Goal: Task Accomplishment & Management: Complete application form

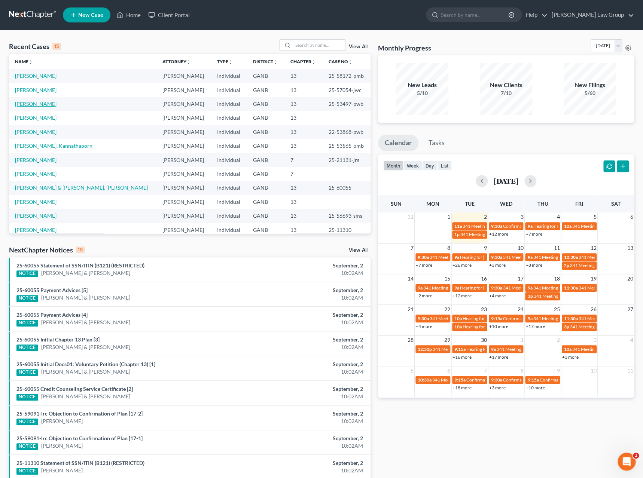
click at [43, 105] on link "[PERSON_NAME]" at bounding box center [36, 104] width 42 height 6
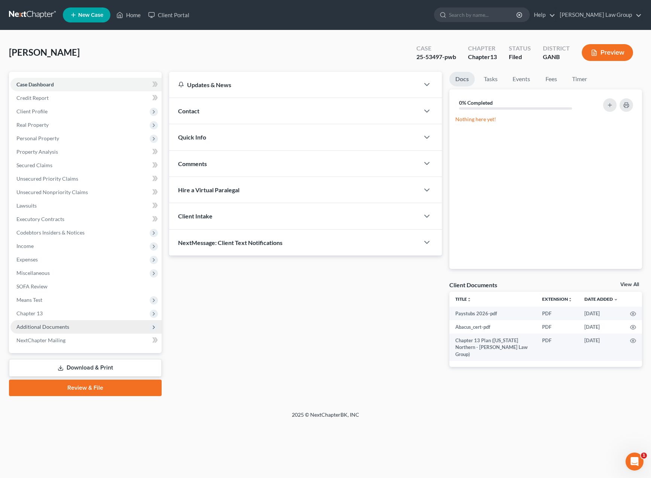
click at [71, 321] on span "Additional Documents" at bounding box center [85, 326] width 151 height 13
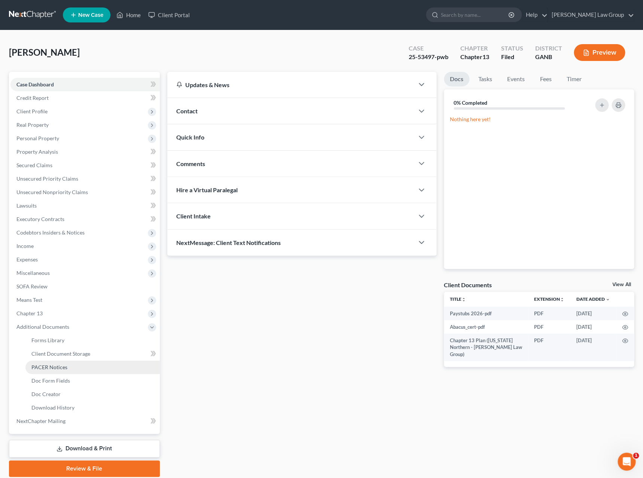
click at [75, 364] on link "PACER Notices" at bounding box center [92, 367] width 134 height 13
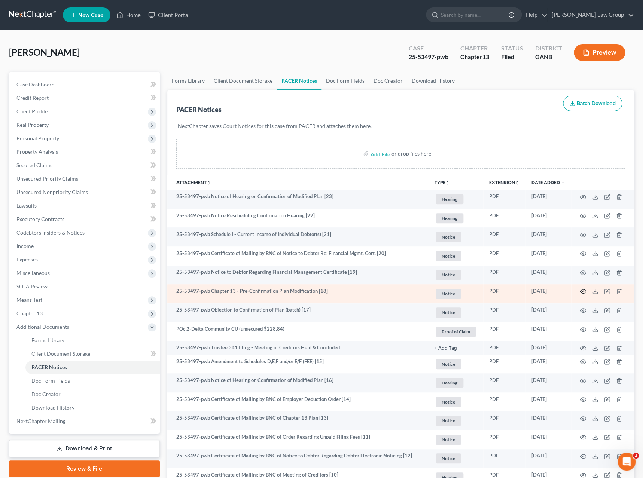
click at [585, 294] on icon "button" at bounding box center [583, 292] width 6 height 6
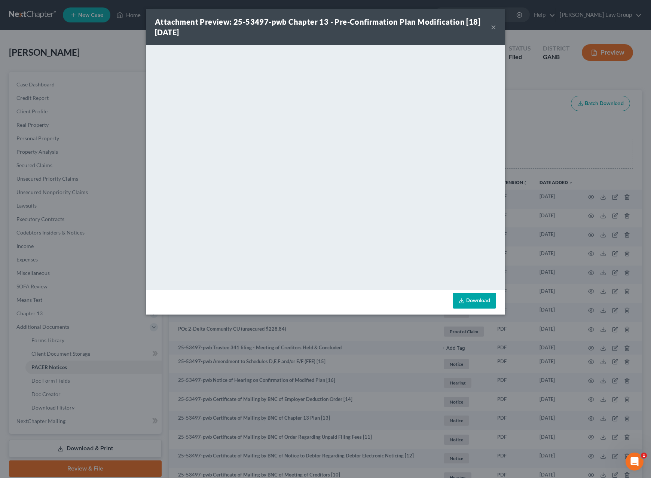
click at [498, 29] on div "Attachment Preview: 25-53497-pwb Chapter 13 - Pre-Confirmation Plan Modificatio…" at bounding box center [325, 27] width 359 height 36
click at [494, 29] on button "×" at bounding box center [493, 26] width 5 height 9
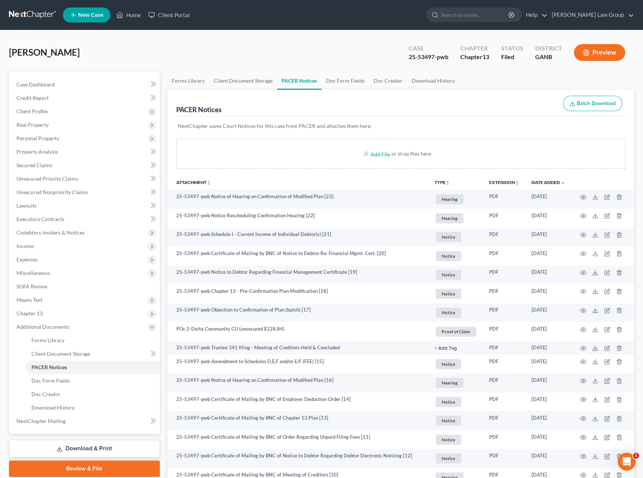
click at [503, 18] on input "search" at bounding box center [475, 15] width 68 height 14
type input "[PERSON_NAME]"
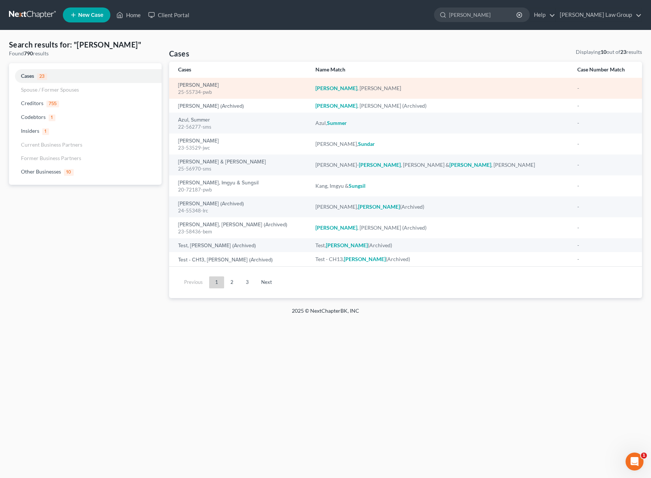
click at [202, 89] on div "25-55734-pwb" at bounding box center [240, 92] width 125 height 7
click at [203, 86] on link "[PERSON_NAME]" at bounding box center [198, 85] width 41 height 5
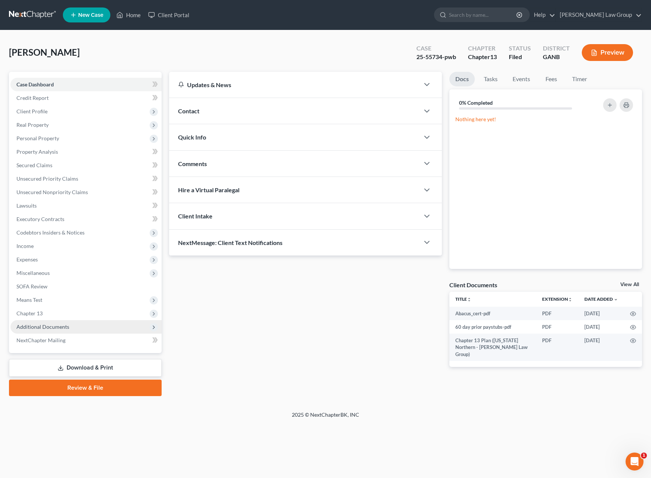
click at [68, 324] on span "Additional Documents" at bounding box center [85, 326] width 151 height 13
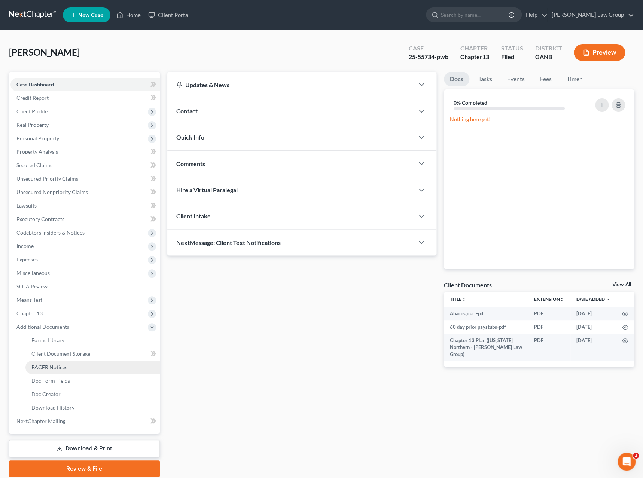
click at [79, 364] on link "PACER Notices" at bounding box center [92, 367] width 134 height 13
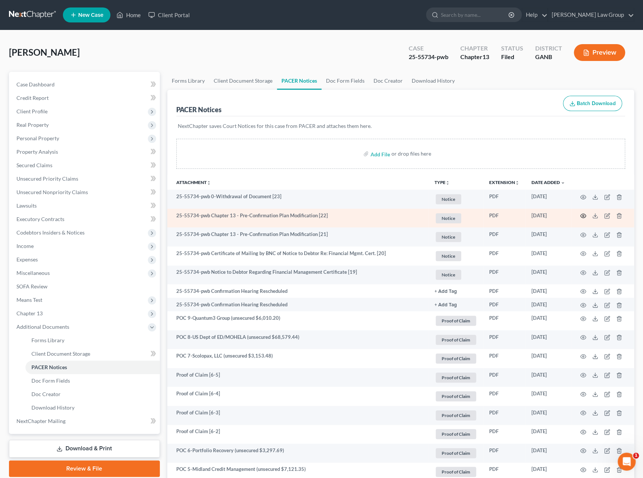
click at [580, 216] on icon "button" at bounding box center [583, 216] width 6 height 4
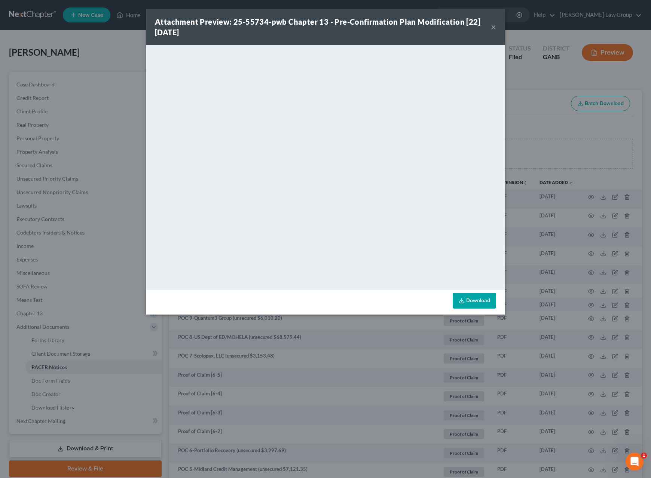
click at [495, 26] on button "×" at bounding box center [493, 26] width 5 height 9
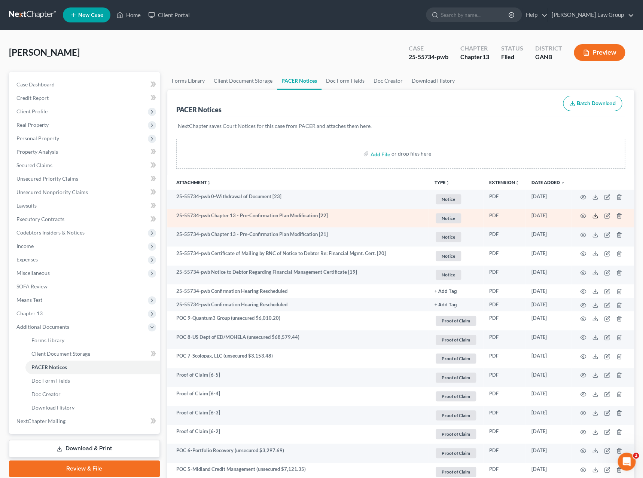
click at [595, 216] on icon at bounding box center [595, 216] width 6 height 6
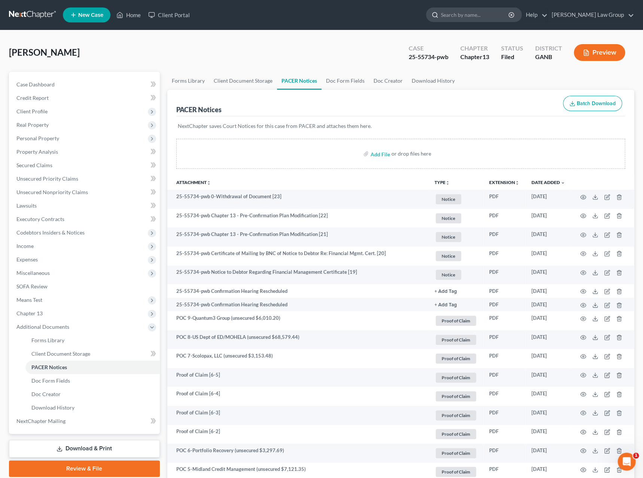
click at [496, 14] on input "search" at bounding box center [475, 15] width 68 height 14
type input "lacey"
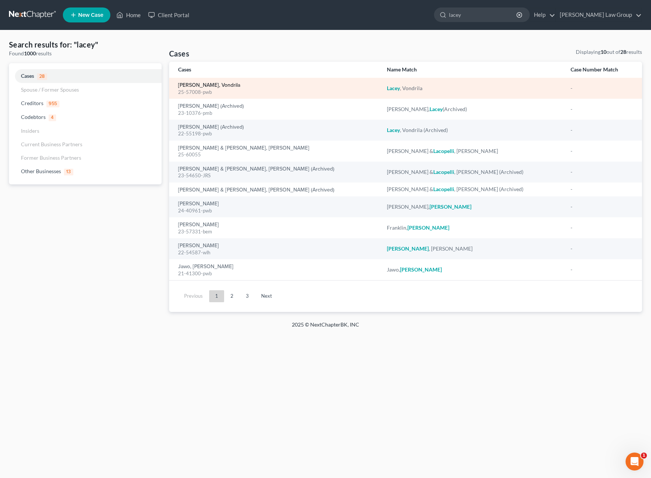
click at [196, 88] on link "[PERSON_NAME], Vondrila" at bounding box center [209, 85] width 62 height 5
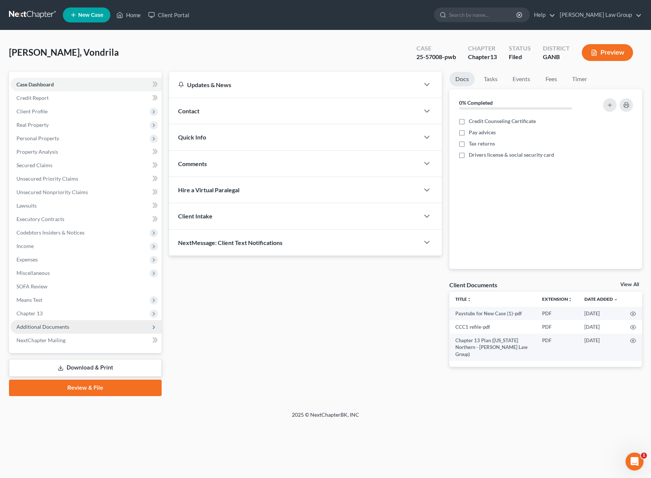
click at [61, 324] on span "Additional Documents" at bounding box center [42, 327] width 53 height 6
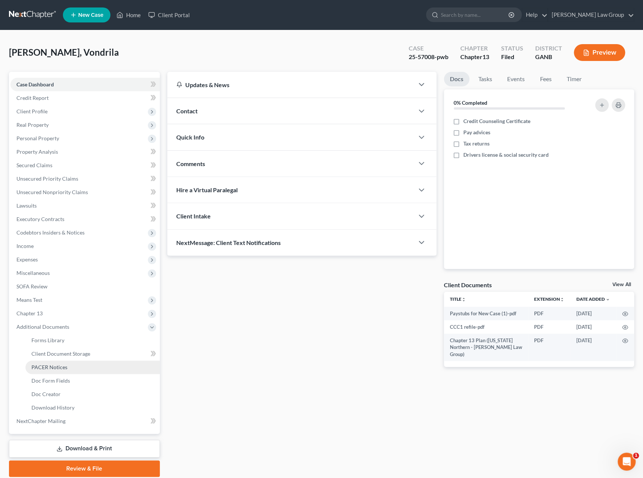
click at [71, 364] on link "PACER Notices" at bounding box center [92, 367] width 134 height 13
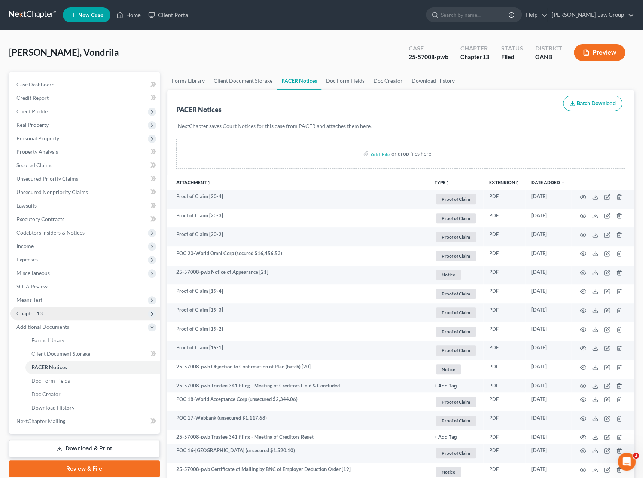
click at [91, 317] on span "Chapter 13" at bounding box center [84, 313] width 149 height 13
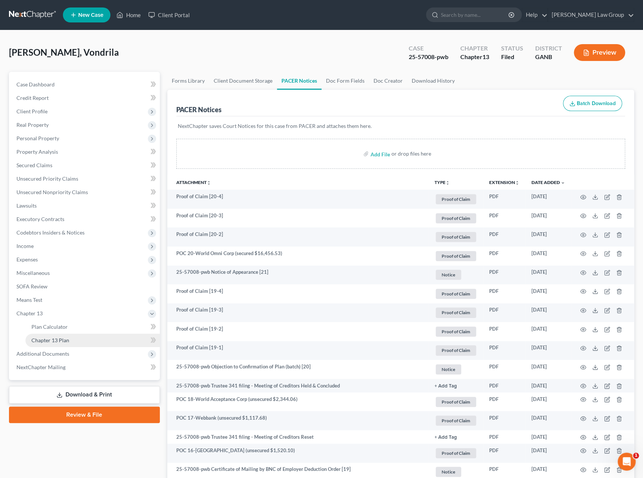
click at [97, 338] on link "Chapter 13 Plan" at bounding box center [92, 340] width 134 height 13
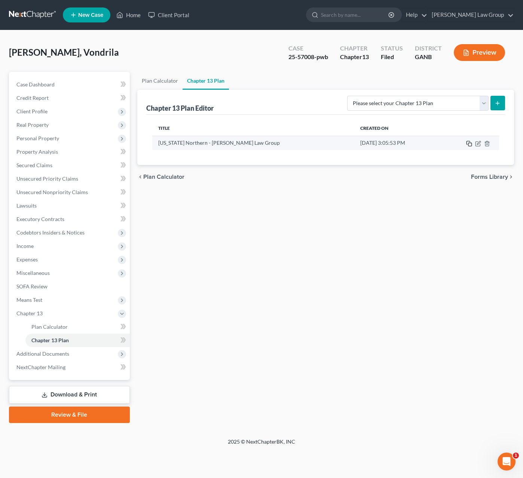
click at [470, 144] on icon "button" at bounding box center [469, 144] width 6 height 6
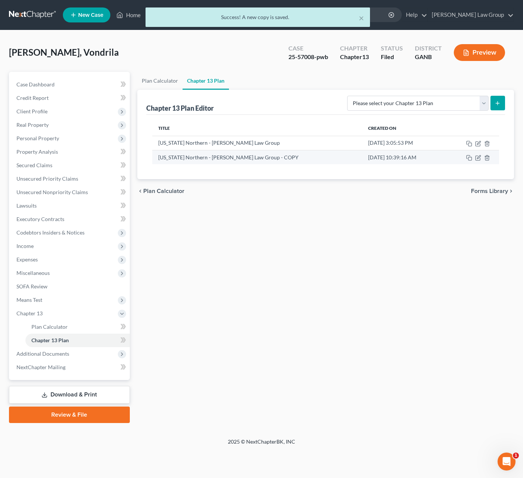
click at [480, 156] on td at bounding box center [472, 157] width 54 height 14
click at [476, 160] on icon "button" at bounding box center [478, 158] width 6 height 6
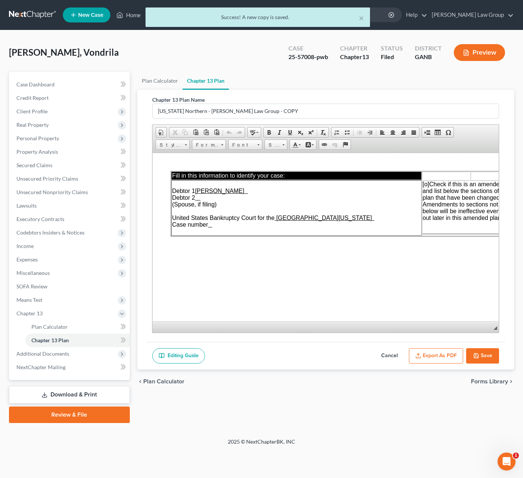
click at [216, 232] on td "Debtor 1 [PERSON_NAME] Debtor 2 (Spouse, if filing) United States Bankruptcy Co…" at bounding box center [296, 207] width 250 height 55
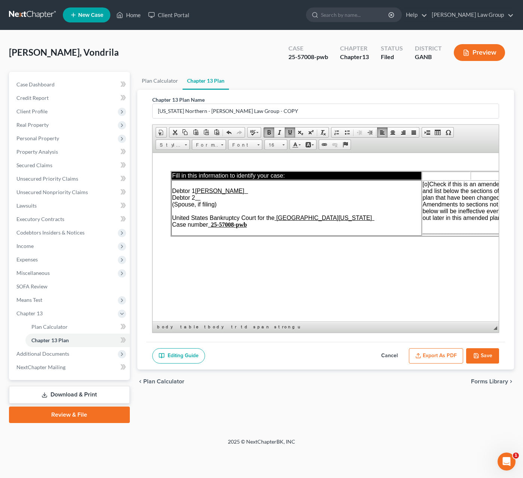
click at [236, 235] on td "Debtor 1 [PERSON_NAME] Debtor 2 (Spouse, if filing) United States Bankruptcy Co…" at bounding box center [296, 207] width 250 height 55
click at [426, 187] on span "[o]" at bounding box center [425, 184] width 7 height 6
drag, startPoint x: 314, startPoint y: 58, endPoint x: 290, endPoint y: 58, distance: 24.7
click at [290, 58] on div "25-57008-pwb" at bounding box center [309, 57] width 40 height 9
copy div "25-57008"
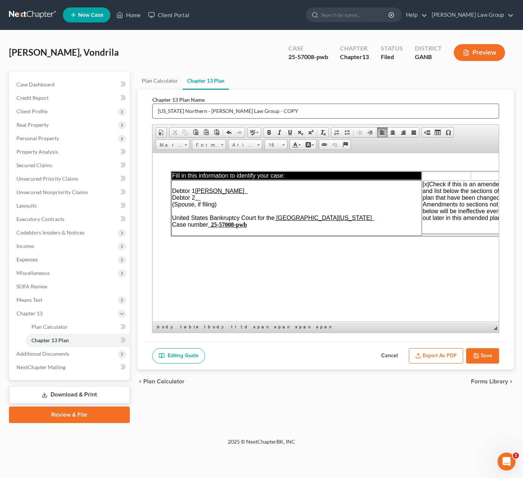
drag, startPoint x: 291, startPoint y: 115, endPoint x: 141, endPoint y: 102, distance: 150.2
click at [153, 104] on input "[US_STATE] Northern - [PERSON_NAME] Law Group - COPY" at bounding box center [326, 111] width 347 height 14
type input "1st amended plan"
click at [494, 353] on button "Save" at bounding box center [482, 356] width 33 height 16
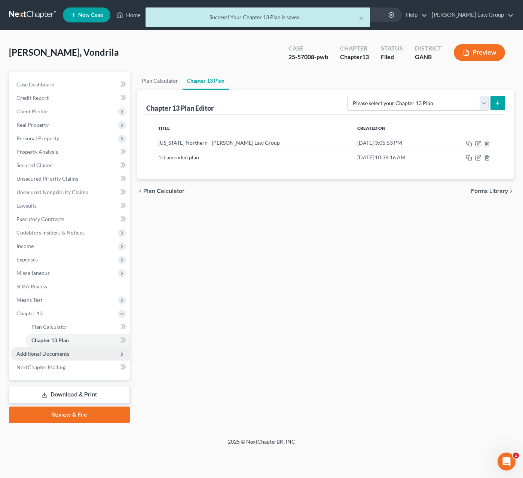
click at [66, 358] on span "Additional Documents" at bounding box center [69, 353] width 119 height 13
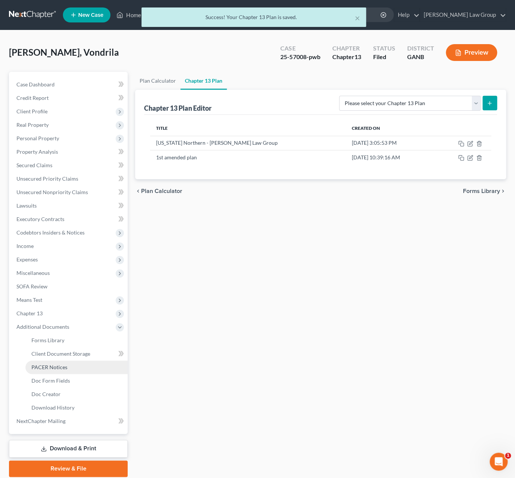
click at [71, 368] on link "PACER Notices" at bounding box center [76, 367] width 102 height 13
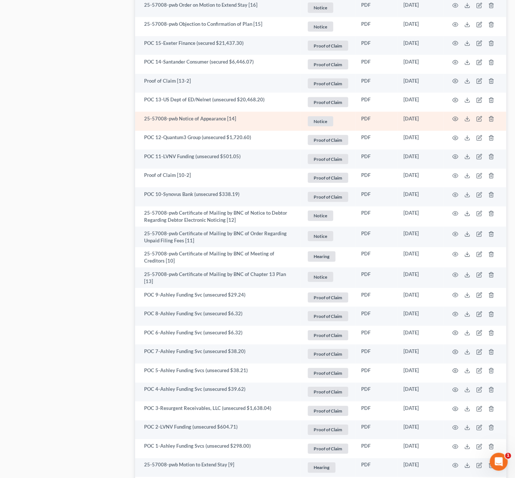
scroll to position [751, 0]
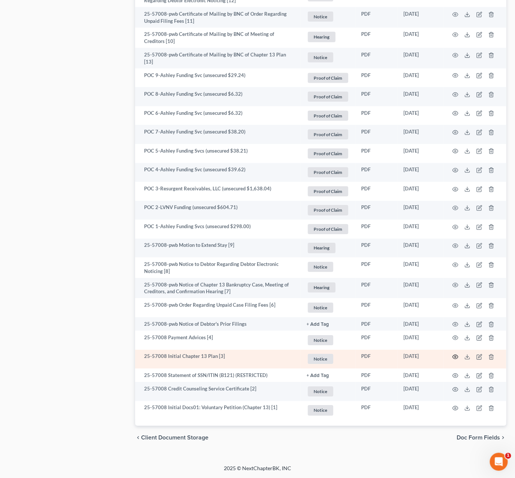
click at [457, 358] on icon "button" at bounding box center [455, 357] width 6 height 4
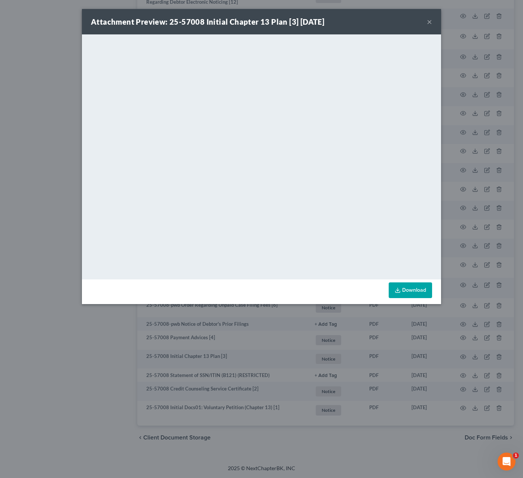
click at [432, 21] on div "Attachment Preview: 25-57008 Initial Chapter 13 Plan [3] [DATE] ×" at bounding box center [261, 21] width 359 height 25
click at [433, 24] on div "Attachment Preview: 25-57008 Initial Chapter 13 Plan [3] [DATE] ×" at bounding box center [261, 21] width 359 height 25
click at [428, 23] on button "×" at bounding box center [429, 21] width 5 height 9
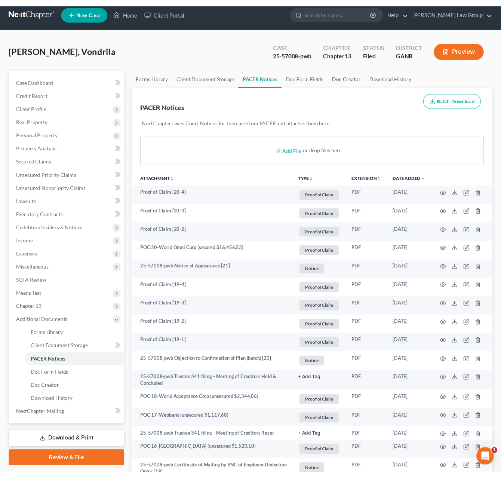
scroll to position [0, 0]
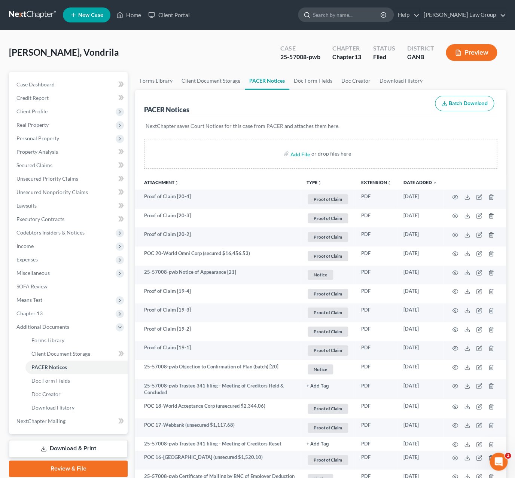
click at [376, 16] on input "search" at bounding box center [347, 15] width 68 height 14
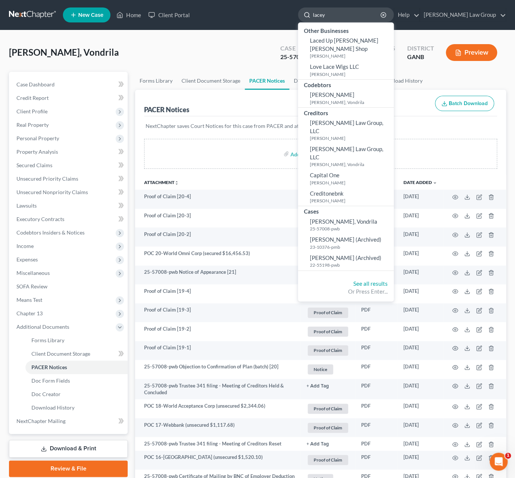
drag, startPoint x: 377, startPoint y: 12, endPoint x: 341, endPoint y: 15, distance: 35.6
click at [341, 15] on input "lacey" at bounding box center [347, 15] width 68 height 14
type input "[PERSON_NAME]"
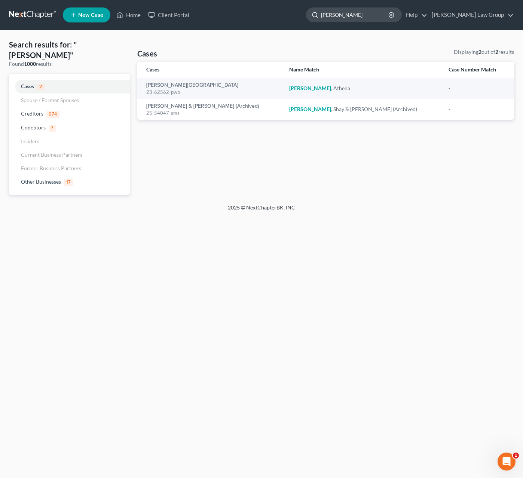
click at [376, 13] on input "[PERSON_NAME]" at bounding box center [355, 15] width 68 height 14
drag, startPoint x: 376, startPoint y: 13, endPoint x: 320, endPoint y: 16, distance: 55.9
click at [321, 16] on input "[PERSON_NAME]" at bounding box center [355, 15] width 68 height 14
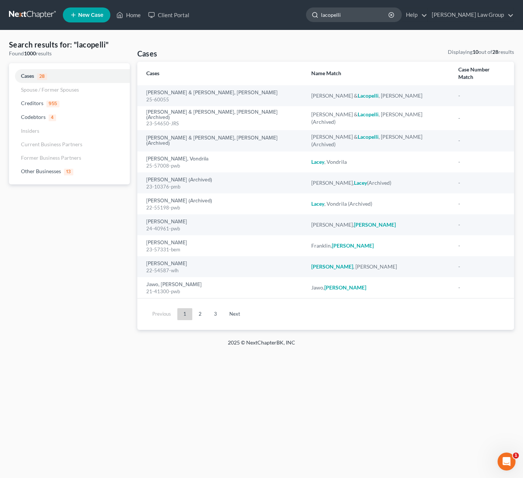
click at [354, 17] on input "lacopelli" at bounding box center [355, 15] width 68 height 14
click at [379, 10] on input "Lacopelli" at bounding box center [355, 15] width 68 height 14
drag, startPoint x: 379, startPoint y: 10, endPoint x: 342, endPoint y: 16, distance: 37.5
click at [345, 15] on input "Lacopelli" at bounding box center [355, 15] width 68 height 14
click at [384, 16] on input "Lacopelli" at bounding box center [355, 15] width 68 height 14
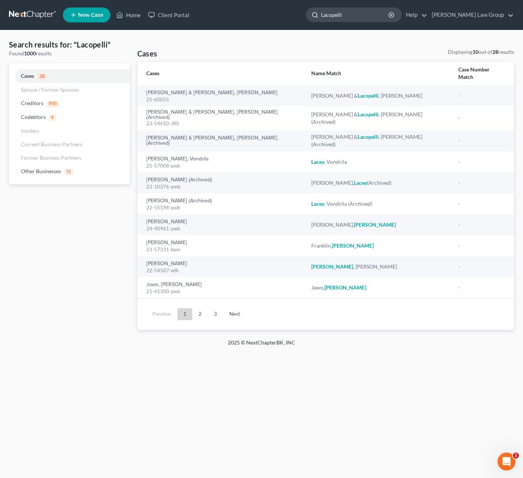
drag, startPoint x: 384, startPoint y: 16, endPoint x: 327, endPoint y: 14, distance: 56.5
click at [327, 14] on input "Lacopelli" at bounding box center [355, 15] width 68 height 14
click at [390, 16] on input "Lacopelli" at bounding box center [355, 15] width 68 height 14
drag, startPoint x: 396, startPoint y: 18, endPoint x: 318, endPoint y: 16, distance: 78.6
click at [321, 16] on input "Lacopelli" at bounding box center [355, 15] width 68 height 14
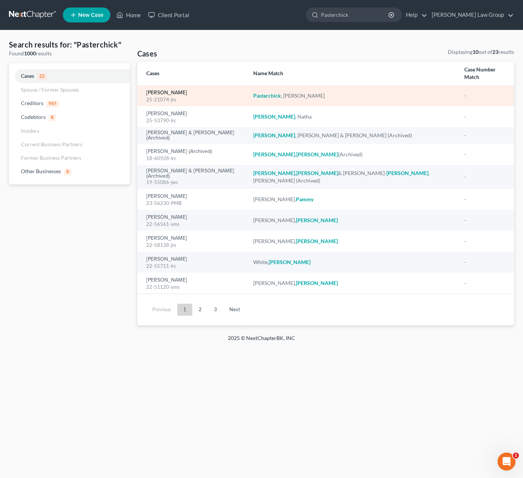
type input "Pasterchick"
click at [180, 90] on link "[PERSON_NAME]" at bounding box center [166, 92] width 41 height 5
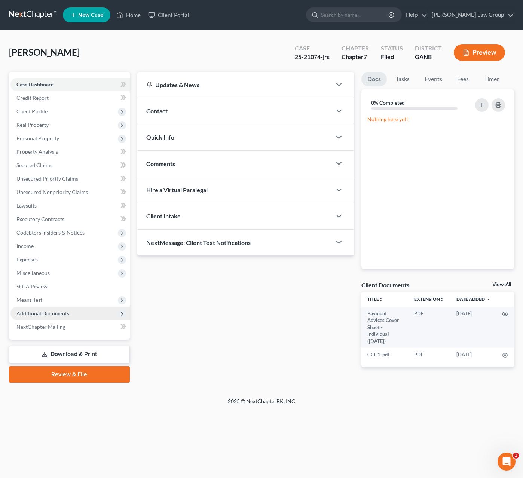
click at [70, 319] on span "Additional Documents" at bounding box center [69, 313] width 119 height 13
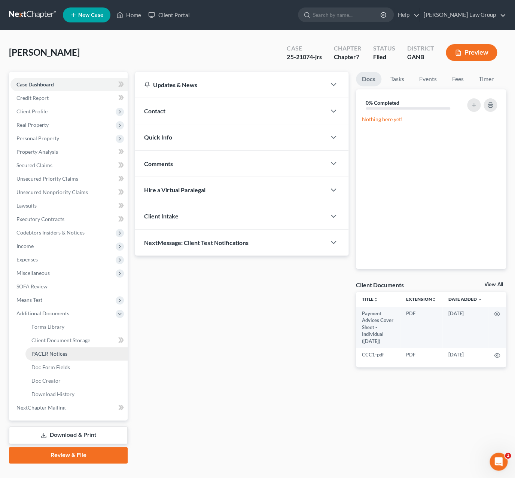
click at [76, 358] on link "PACER Notices" at bounding box center [76, 353] width 102 height 13
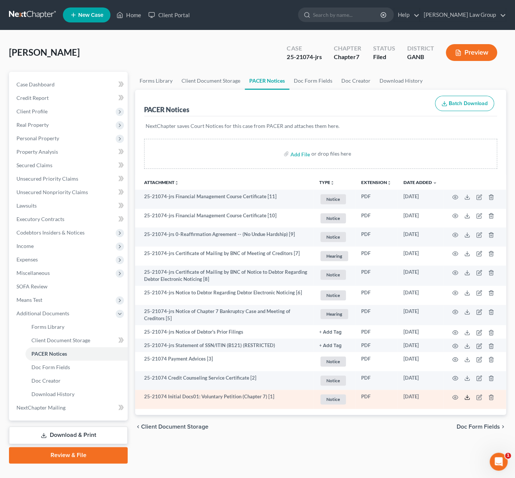
click at [465, 399] on icon at bounding box center [467, 397] width 6 height 6
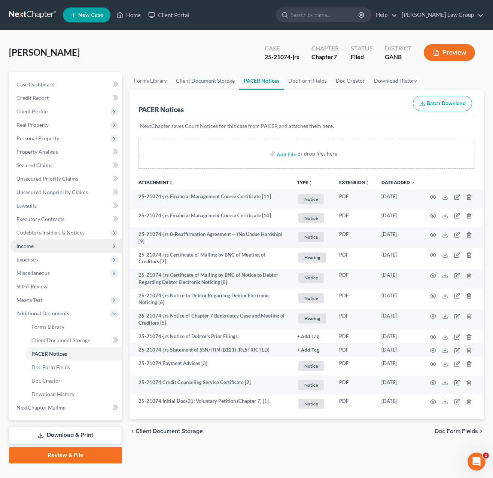
click at [53, 244] on span "Income" at bounding box center [66, 245] width 112 height 13
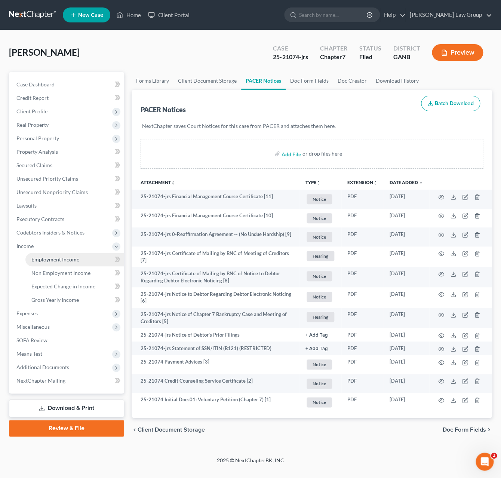
click at [54, 259] on span "Employment Income" at bounding box center [55, 259] width 48 height 6
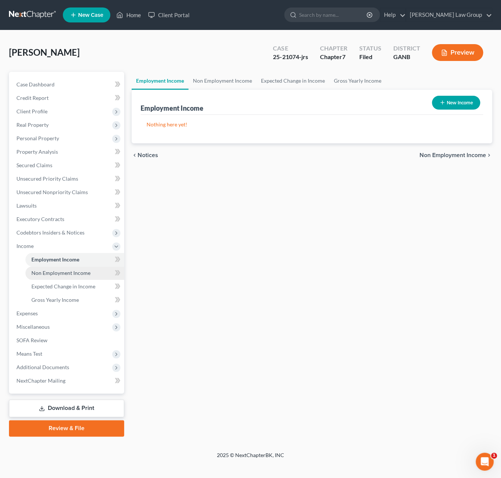
click at [57, 270] on span "Non Employment Income" at bounding box center [60, 273] width 59 height 6
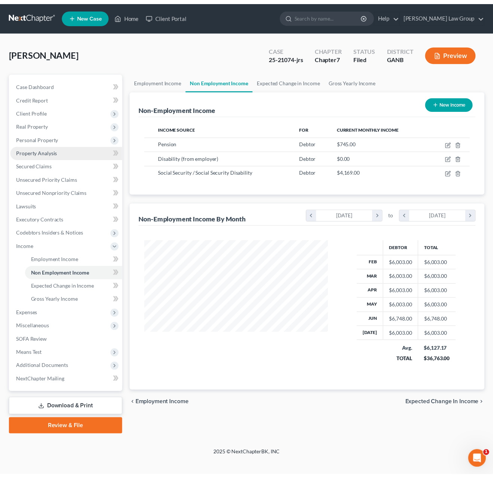
scroll to position [135, 201]
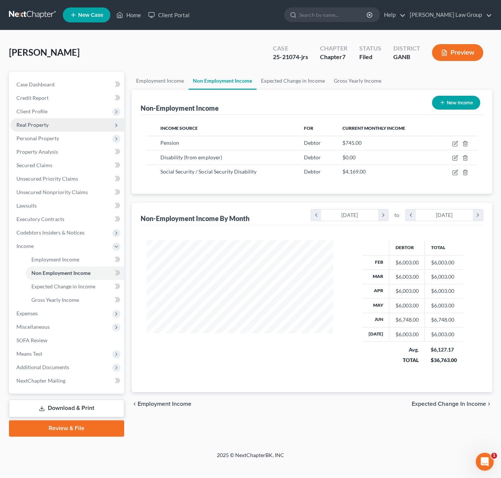
click at [43, 126] on span "Real Property" at bounding box center [32, 125] width 32 height 6
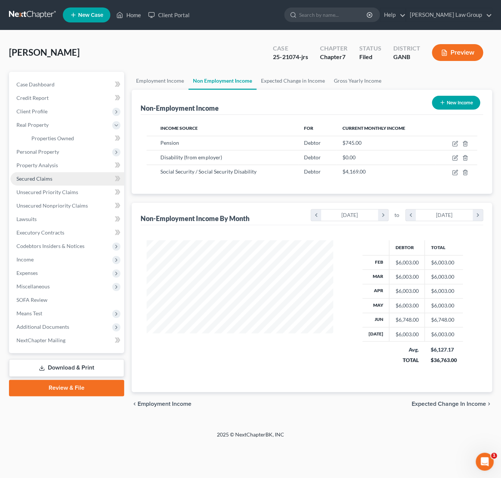
click at [28, 180] on span "Secured Claims" at bounding box center [34, 179] width 36 height 6
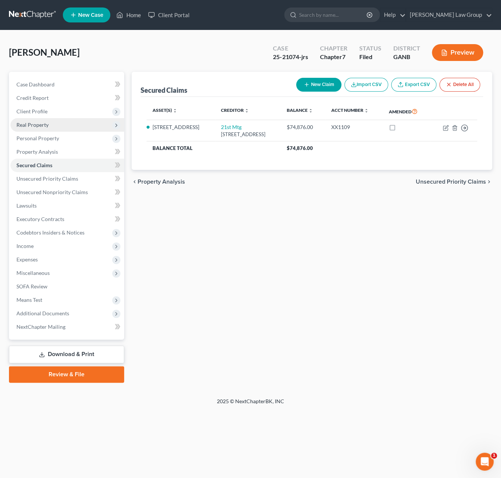
click at [49, 129] on span "Real Property" at bounding box center [67, 124] width 114 height 13
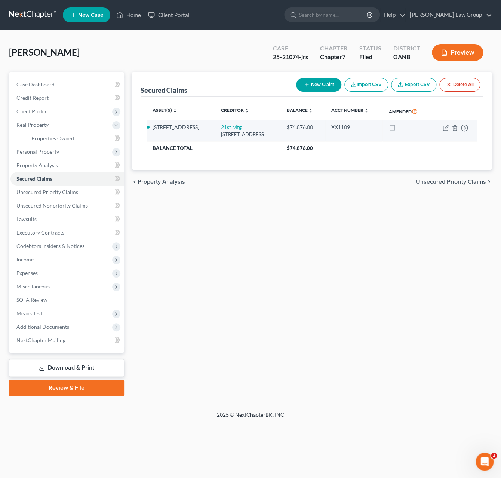
click at [200, 129] on li "[STREET_ADDRESS]" at bounding box center [181, 126] width 57 height 7
click at [242, 130] on link "21st Mtg" at bounding box center [231, 127] width 21 height 6
select select "44"
select select "2"
select select "0"
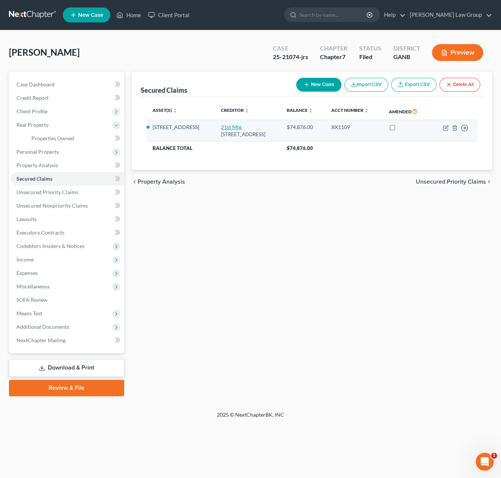
select select "0"
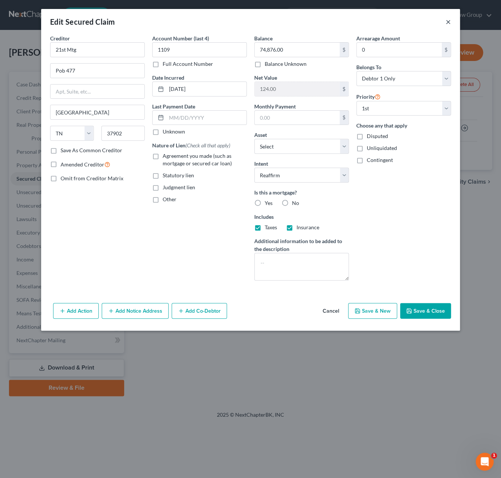
click at [450, 21] on button "×" at bounding box center [448, 21] width 5 height 9
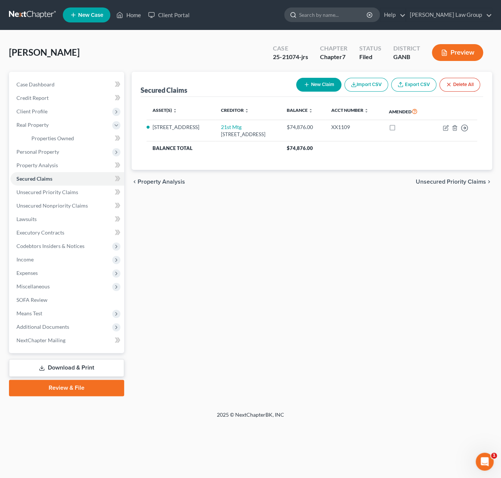
click at [363, 15] on input "search" at bounding box center [333, 15] width 68 height 14
type input "gray"
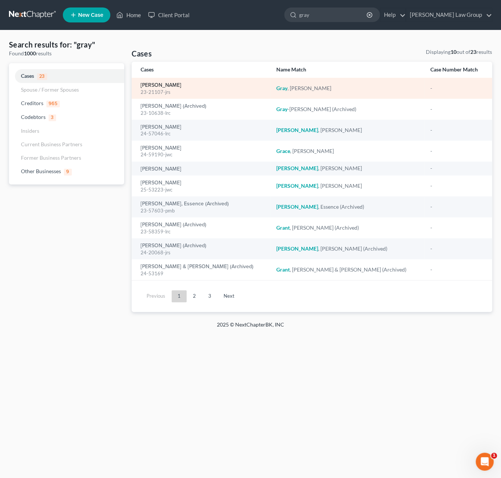
click at [155, 87] on link "[PERSON_NAME]" at bounding box center [161, 85] width 41 height 5
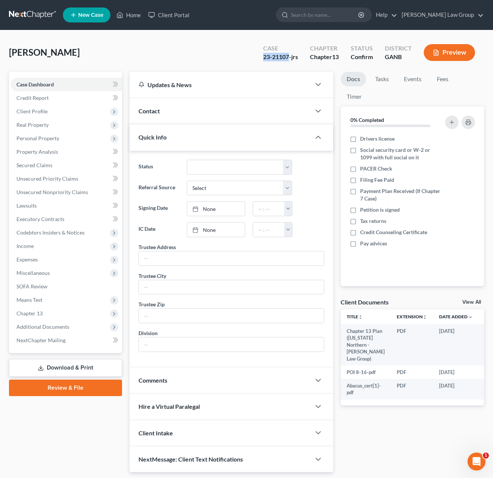
drag, startPoint x: 287, startPoint y: 59, endPoint x: 253, endPoint y: 59, distance: 34.8
click at [253, 59] on div "[PERSON_NAME] Upgraded Case 23-21107-jrs Chapter Chapter 13 Status Confirm Dist…" at bounding box center [246, 55] width 475 height 33
copy div "23-21107"
click at [57, 325] on span "Additional Documents" at bounding box center [42, 327] width 53 height 6
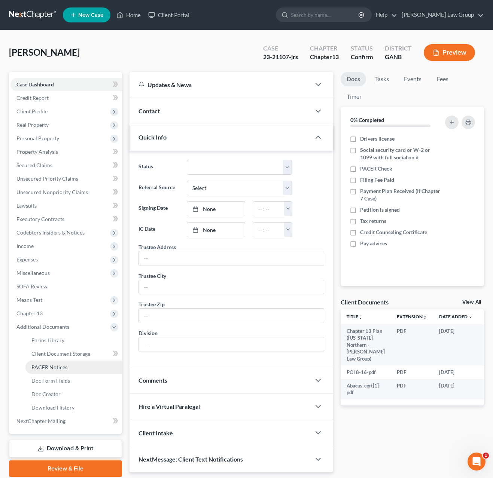
click at [71, 370] on link "PACER Notices" at bounding box center [73, 367] width 97 height 13
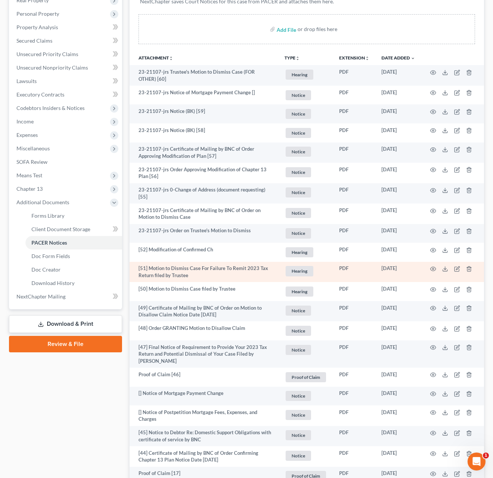
scroll to position [129, 0]
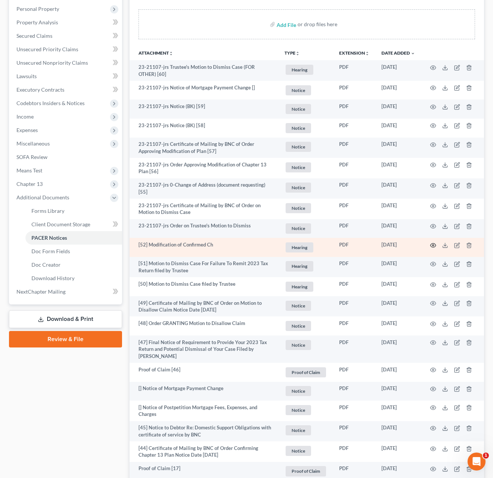
click at [431, 247] on icon "button" at bounding box center [433, 245] width 6 height 4
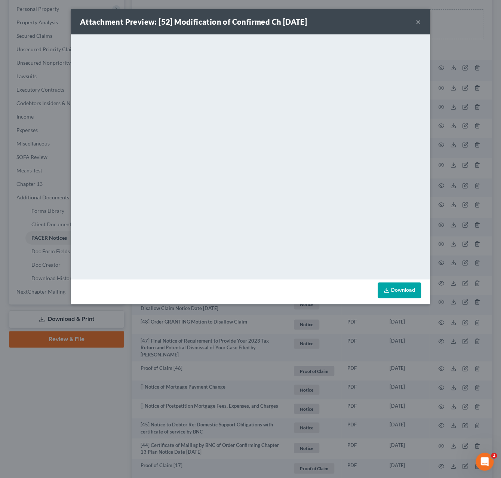
click at [420, 24] on button "×" at bounding box center [418, 21] width 5 height 9
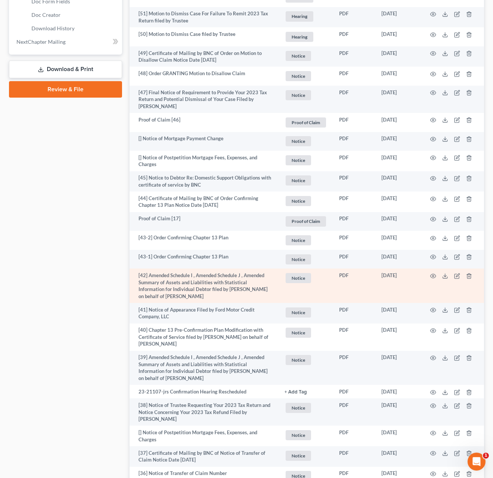
scroll to position [383, 0]
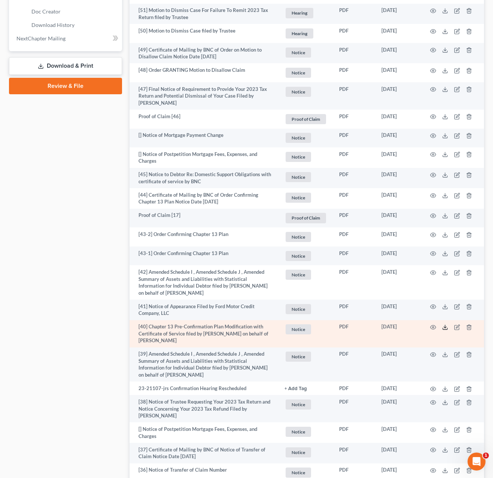
click at [445, 328] on icon at bounding box center [445, 328] width 4 height 1
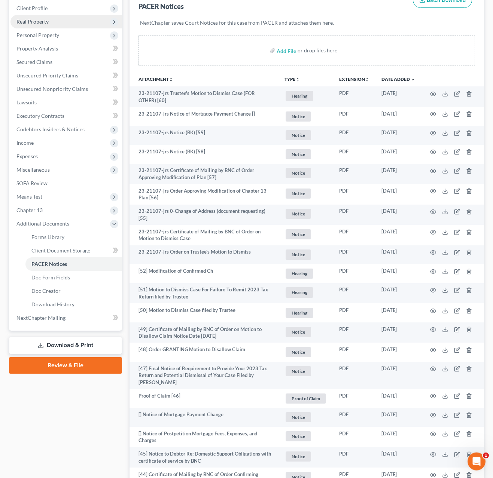
scroll to position [80, 0]
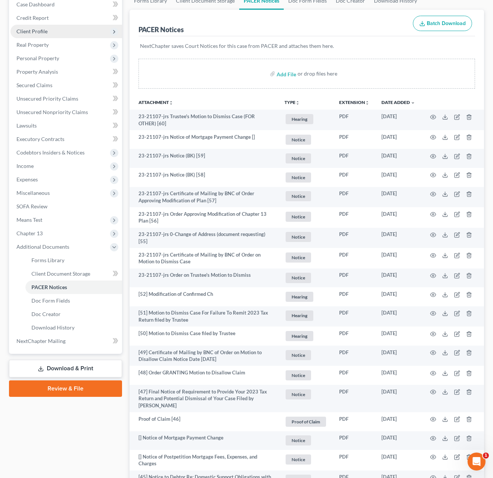
click at [63, 29] on span "Client Profile" at bounding box center [66, 31] width 112 height 13
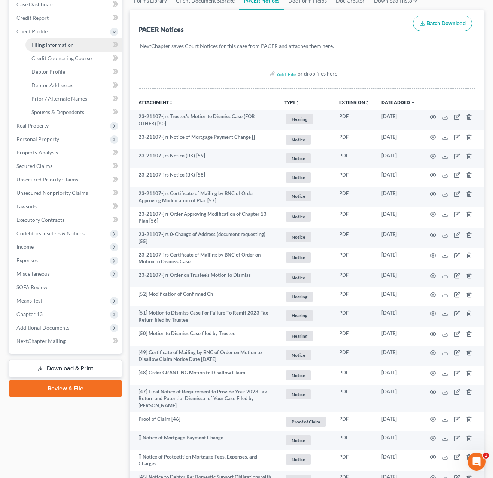
click at [68, 40] on link "Filing Information" at bounding box center [73, 44] width 97 height 13
select select "1"
select select "0"
select select "3"
select select "10"
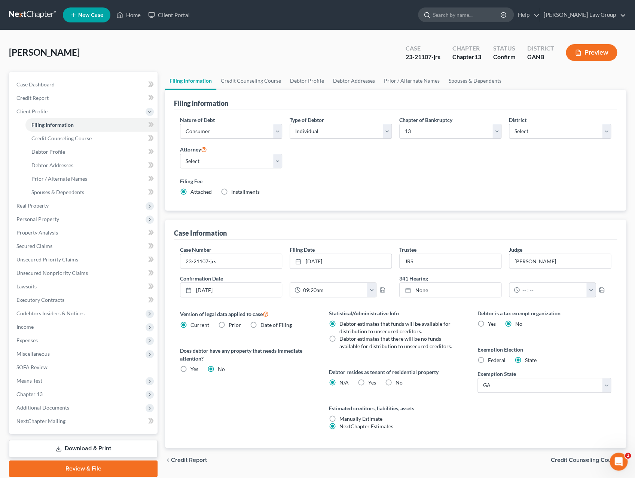
click at [472, 13] on input "search" at bounding box center [467, 15] width 68 height 14
paste input "25-54476"
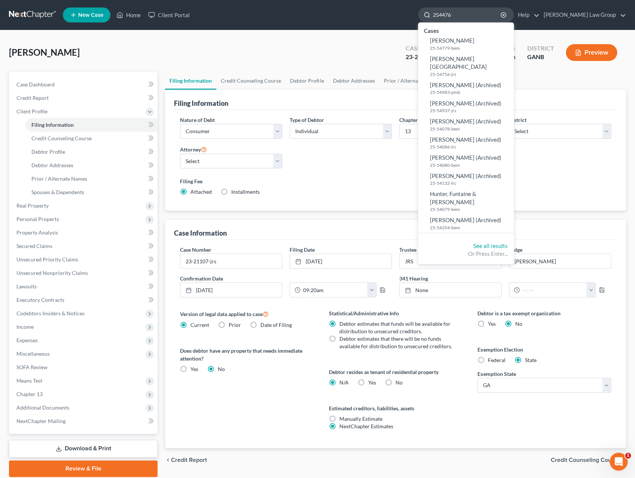
type input "54476"
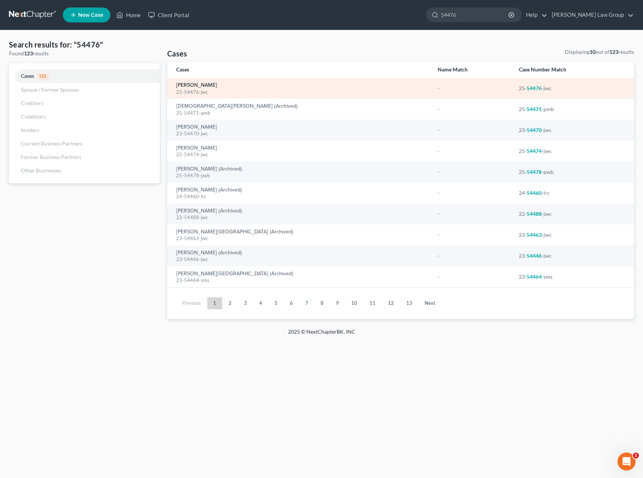
click at [216, 84] on link "[PERSON_NAME]" at bounding box center [196, 85] width 41 height 5
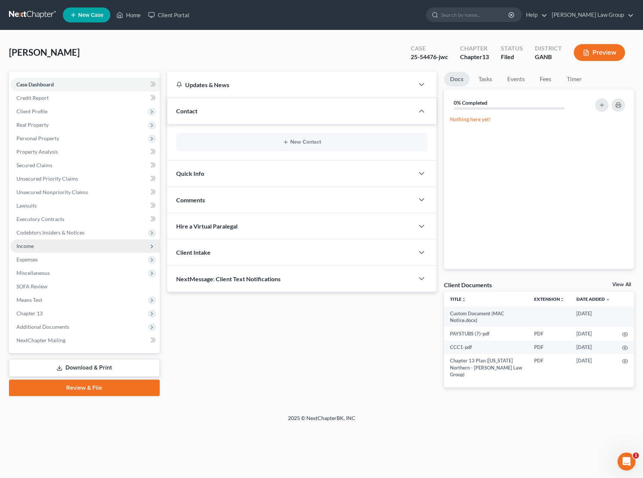
click at [29, 248] on span "Income" at bounding box center [24, 246] width 17 height 6
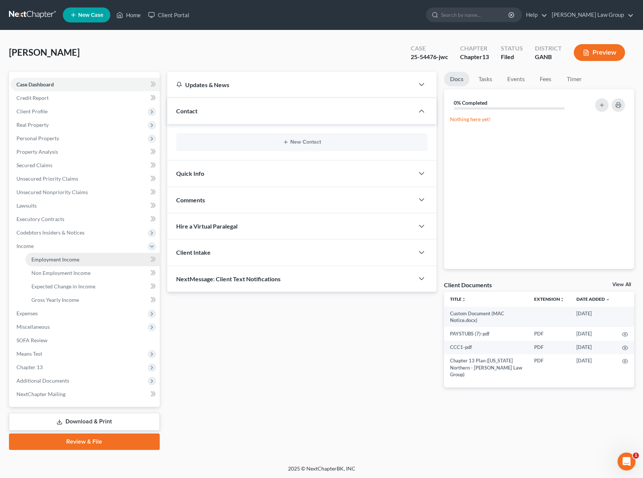
click at [70, 261] on span "Employment Income" at bounding box center [55, 259] width 48 height 6
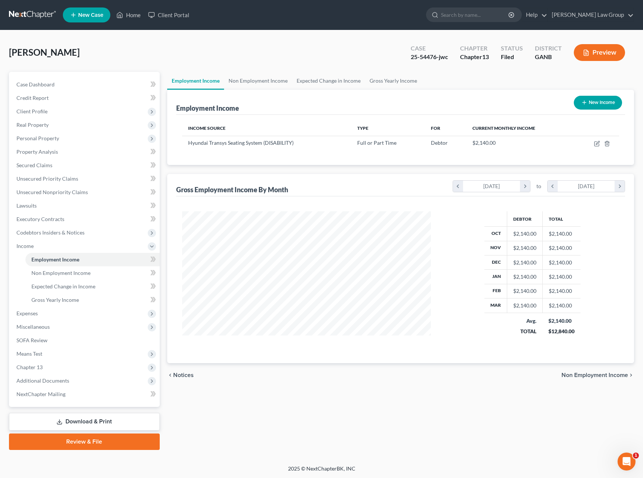
scroll to position [135, 264]
click at [106, 268] on link "Non Employment Income" at bounding box center [92, 272] width 134 height 13
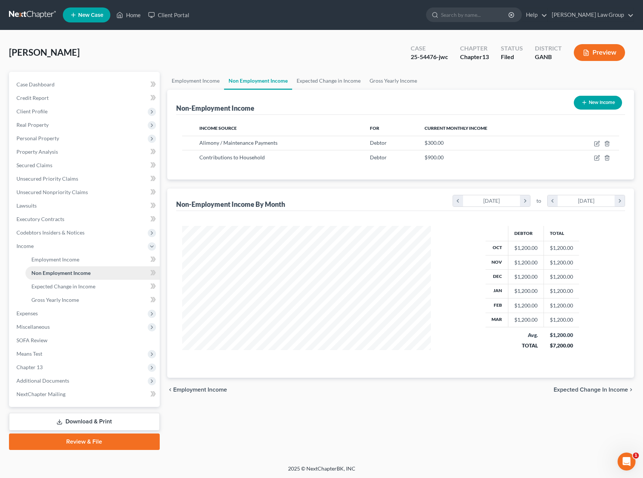
scroll to position [135, 264]
click at [599, 161] on icon "button" at bounding box center [597, 158] width 6 height 6
select select "8"
select select "0"
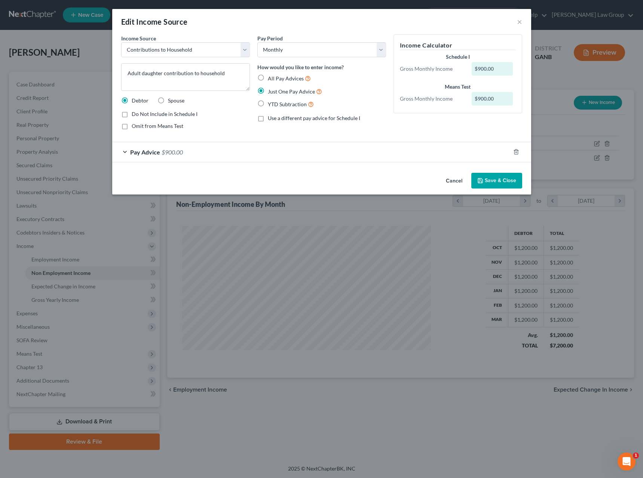
click at [275, 153] on div "Pay Advice $900.00" at bounding box center [311, 152] width 398 height 20
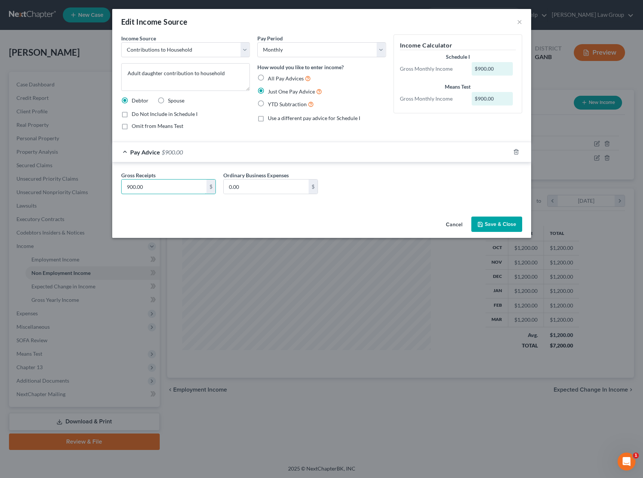
drag, startPoint x: 181, startPoint y: 191, endPoint x: 159, endPoint y: 180, distance: 24.1
click at [157, 188] on input "900.00" at bounding box center [164, 187] width 85 height 14
type input "944.00"
click at [491, 226] on button "Save & Close" at bounding box center [497, 225] width 51 height 16
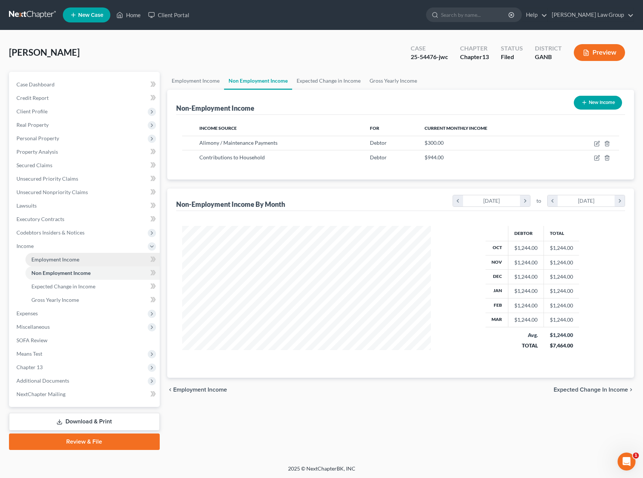
click at [68, 259] on span "Employment Income" at bounding box center [55, 259] width 48 height 6
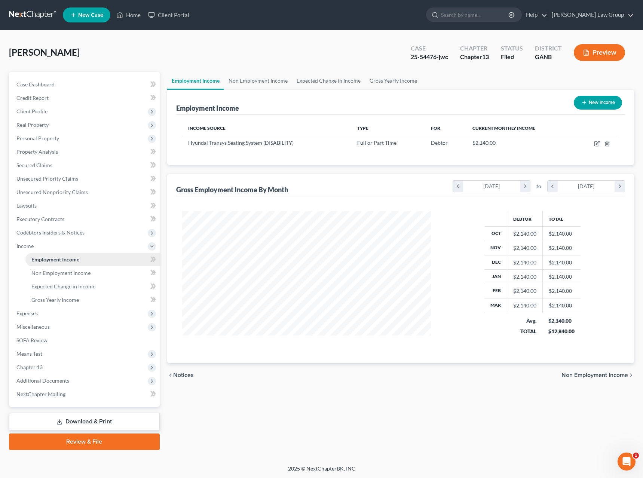
scroll to position [135, 264]
click at [597, 146] on icon "button" at bounding box center [597, 144] width 6 height 6
select select "0"
select select "10"
select select "0"
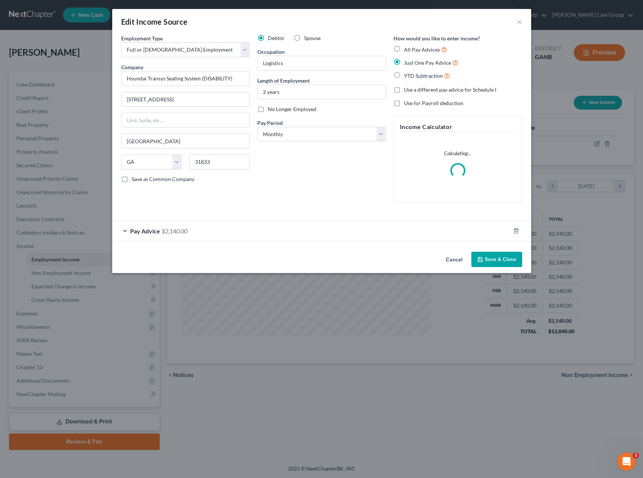
click at [195, 236] on div "Pay Advice $2,140.00" at bounding box center [311, 231] width 398 height 20
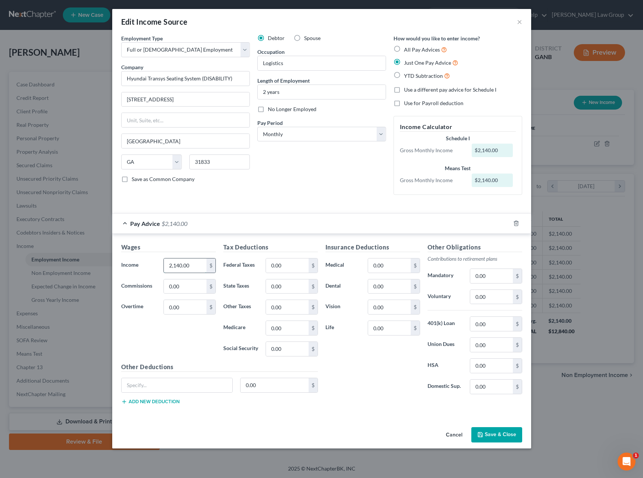
click at [197, 268] on input "2,140.00" at bounding box center [185, 266] width 42 height 14
type input "2,319"
click at [504, 438] on button "Save & Close" at bounding box center [497, 435] width 51 height 16
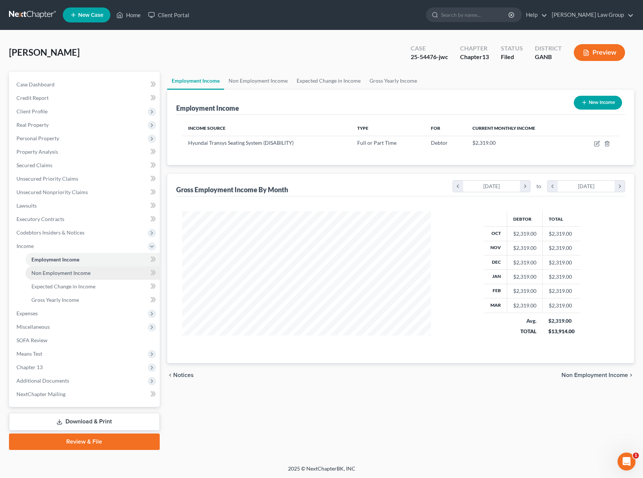
click at [95, 273] on link "Non Employment Income" at bounding box center [92, 272] width 134 height 13
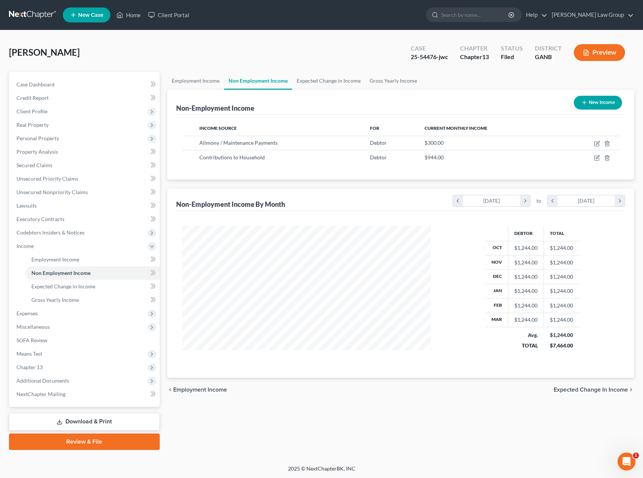
scroll to position [135, 264]
click at [600, 145] on icon "button" at bounding box center [597, 144] width 6 height 6
select select "11"
select select "0"
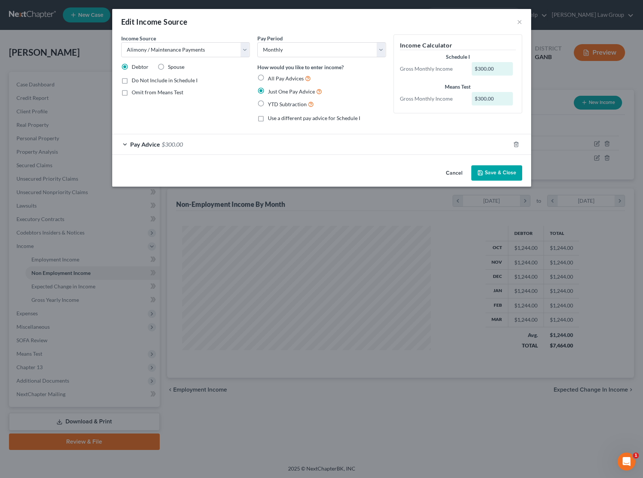
click at [132, 82] on label "Do Not Include in Schedule I" at bounding box center [165, 80] width 66 height 7
click at [135, 82] on input "Do Not Include in Schedule I" at bounding box center [137, 79] width 5 height 5
checkbox input "true"
click at [503, 170] on button "Save & Close" at bounding box center [497, 173] width 51 height 16
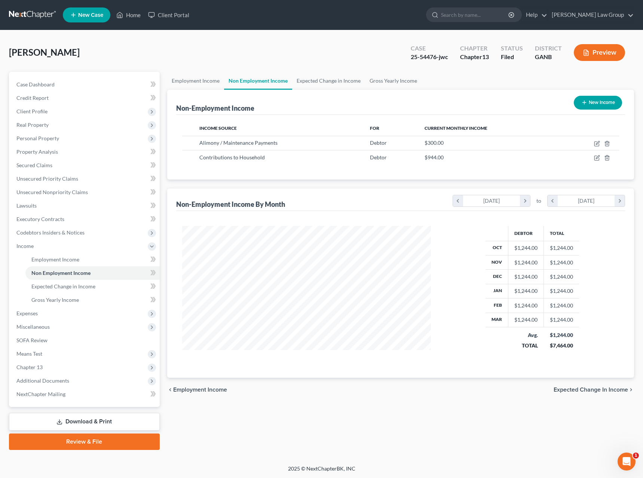
click at [597, 58] on button "Preview" at bounding box center [599, 52] width 51 height 17
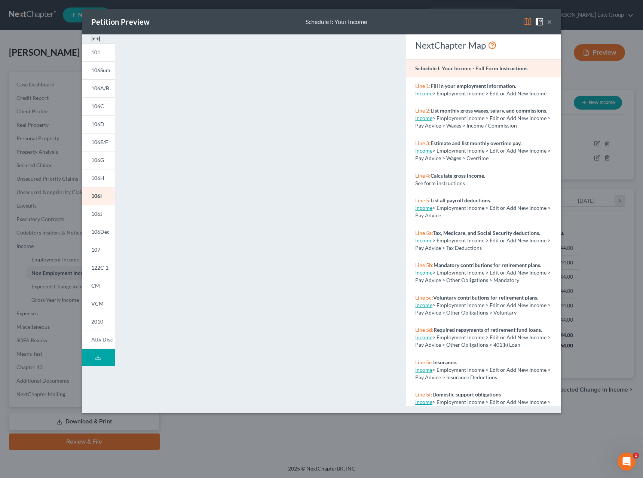
click at [551, 24] on button "×" at bounding box center [549, 21] width 5 height 9
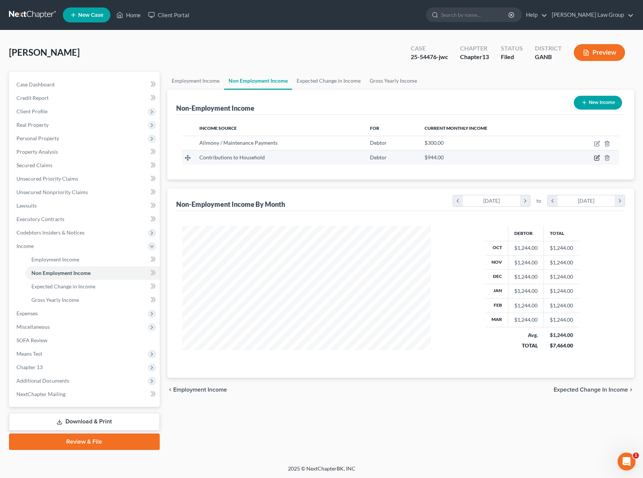
click at [597, 161] on icon "button" at bounding box center [597, 158] width 6 height 6
select select "8"
select select "0"
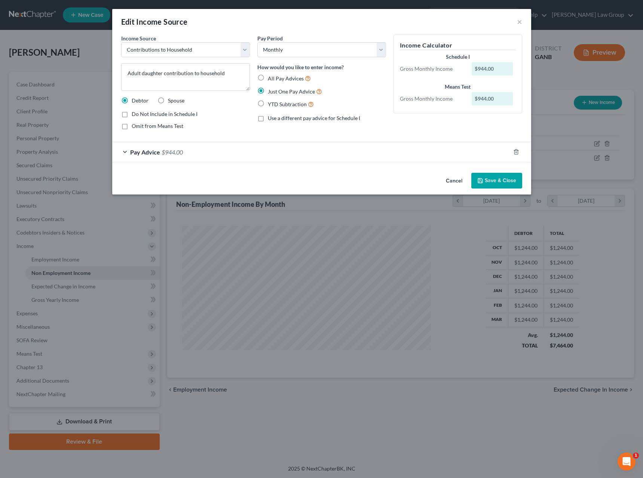
click at [312, 148] on div "Pay Advice $944.00" at bounding box center [311, 152] width 398 height 20
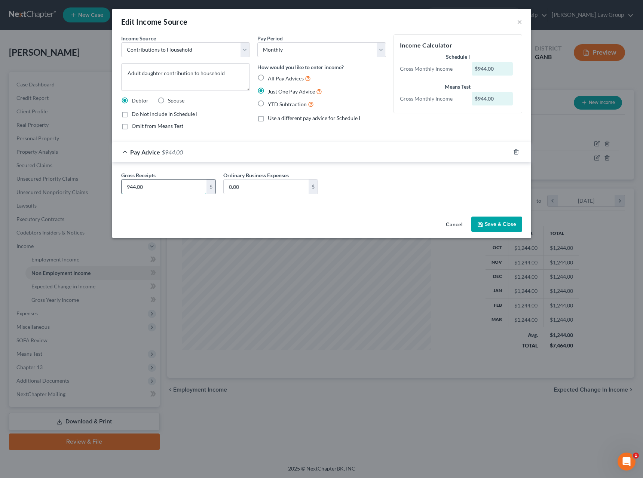
drag, startPoint x: 146, startPoint y: 190, endPoint x: 150, endPoint y: 185, distance: 6.9
click at [150, 185] on input "944.00" at bounding box center [164, 187] width 85 height 14
type input "900.00"
click at [505, 224] on button "Save & Close" at bounding box center [497, 225] width 51 height 16
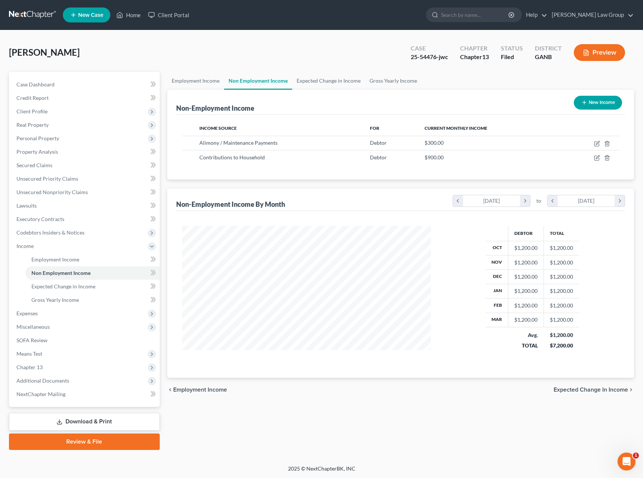
click at [615, 99] on button "New Income" at bounding box center [598, 103] width 48 height 14
select select "0"
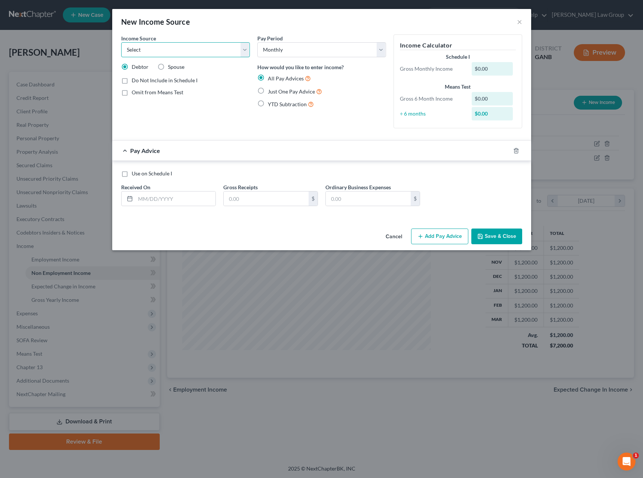
select select "4"
click option "Social Security / Social Security Disability" at bounding box center [0, 0] width 0 height 0
click at [193, 203] on input "text" at bounding box center [175, 199] width 80 height 14
click at [229, 200] on input "text" at bounding box center [266, 199] width 85 height 14
click at [161, 199] on input "text" at bounding box center [175, 199] width 80 height 14
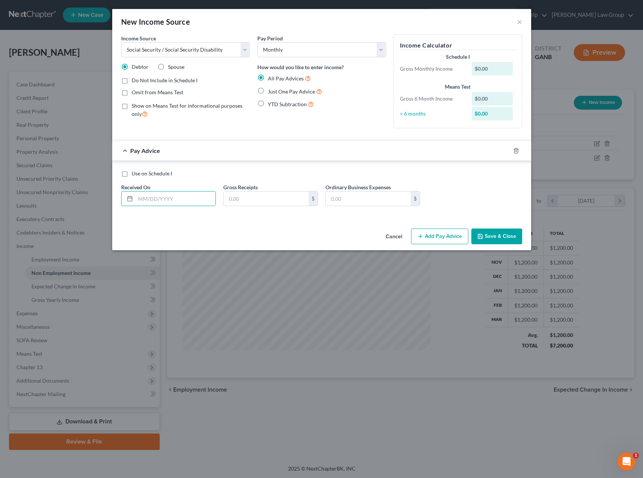
click at [268, 93] on label "Just One Pay Advice" at bounding box center [295, 91] width 54 height 9
click at [271, 92] on input "Just One Pay Advice" at bounding box center [273, 89] width 5 height 5
radio input "true"
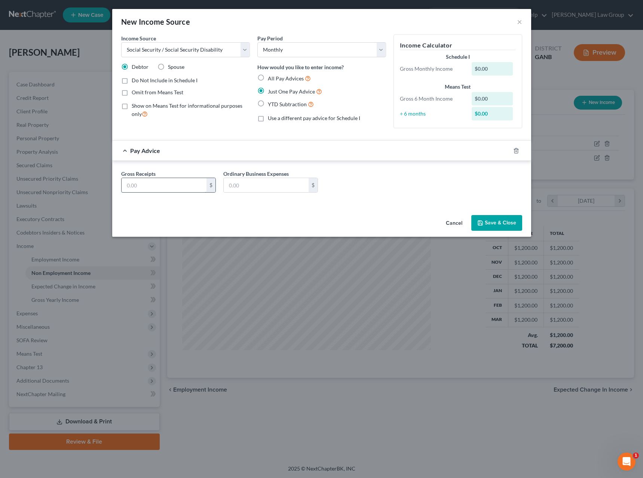
click at [178, 184] on input "text" at bounding box center [164, 185] width 85 height 14
type input "944.00"
click at [491, 225] on button "Save & Close" at bounding box center [497, 223] width 51 height 16
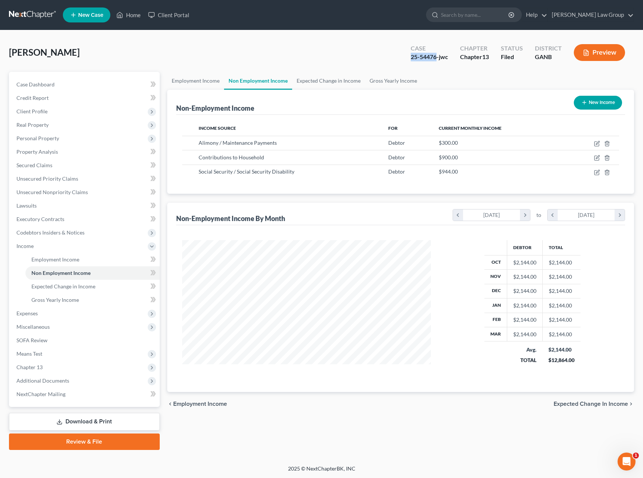
drag, startPoint x: 436, startPoint y: 57, endPoint x: 410, endPoint y: 58, distance: 26.6
click at [409, 58] on div "Case 25-54476-jwc" at bounding box center [429, 53] width 49 height 22
copy div "25-54476"
click at [275, 62] on div "[PERSON_NAME] Upgraded Case 25-54476-jwc Chapter Chapter 13 Status Filed Distri…" at bounding box center [321, 55] width 625 height 33
click at [262, 42] on div "[PERSON_NAME] Upgraded Case 25-54476-jwc Chapter Chapter 13 Status Filed Distri…" at bounding box center [321, 55] width 625 height 33
